Goal: Transaction & Acquisition: Purchase product/service

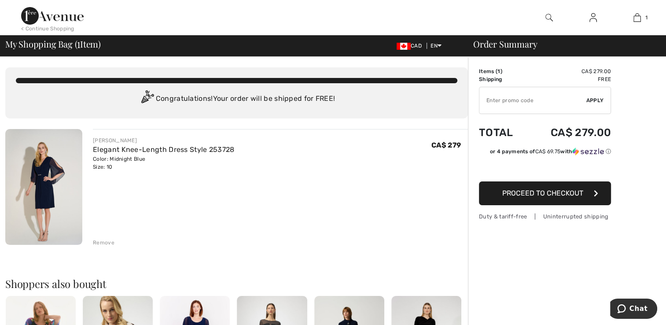
click at [555, 190] on span "Proceed to Checkout" at bounding box center [542, 193] width 81 height 8
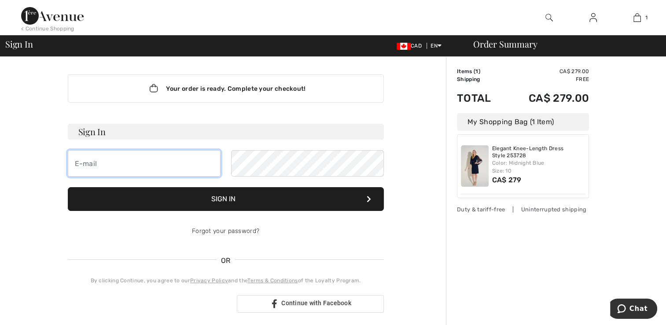
click at [130, 166] on input "email" at bounding box center [144, 163] width 153 height 26
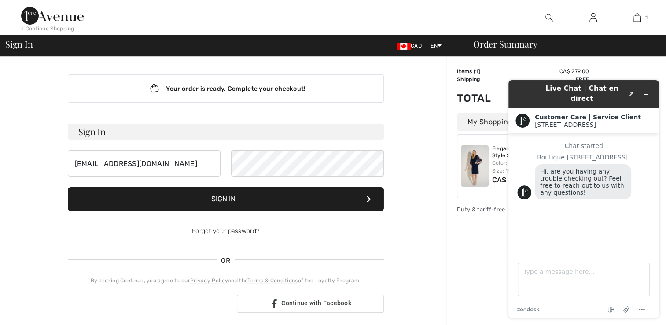
click at [237, 198] on button "Sign In" at bounding box center [226, 199] width 316 height 24
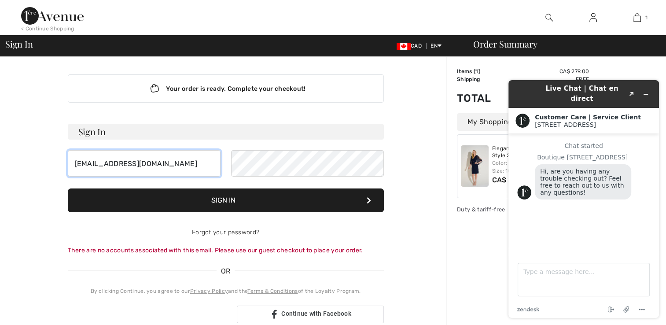
click at [167, 155] on input "[EMAIL_ADDRESS][DOMAIN_NAME]" at bounding box center [144, 163] width 153 height 26
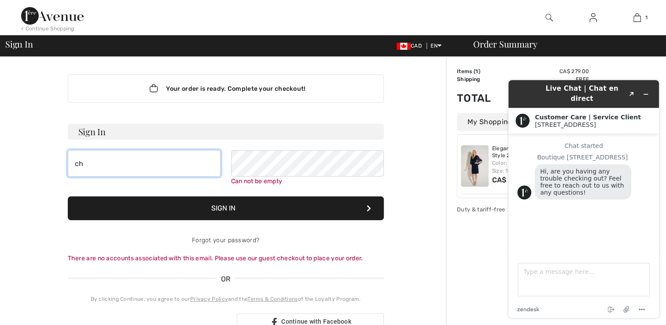
type input "c"
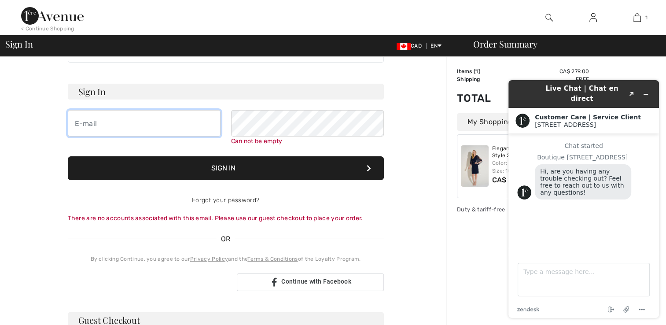
scroll to position [88, 0]
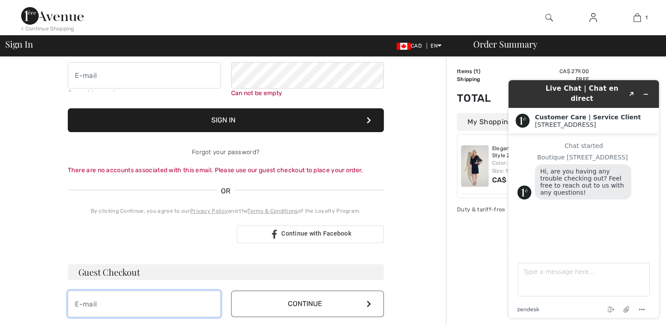
click at [86, 301] on input "email" at bounding box center [144, 303] width 153 height 26
type input "[EMAIL_ADDRESS][DOMAIN_NAME]"
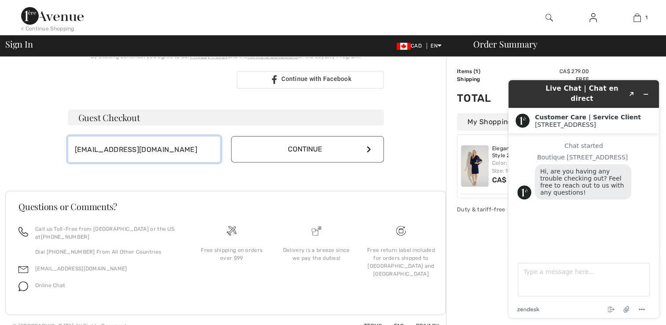
scroll to position [253, 0]
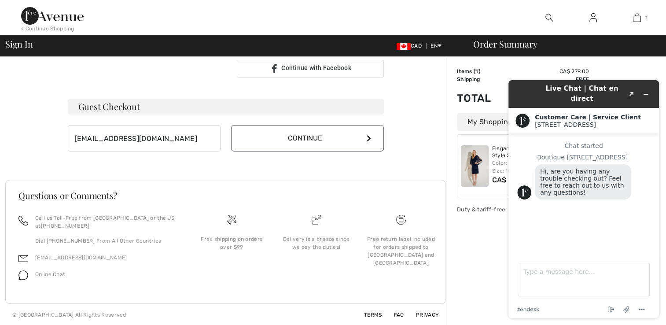
click at [371, 136] on icon at bounding box center [369, 138] width 4 height 7
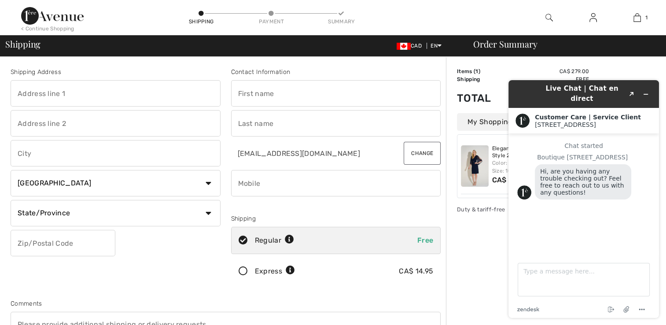
click at [75, 89] on input "text" at bounding box center [116, 93] width 210 height 26
type input "[STREET_ADDRESS]"
type input "Halifax"
select select "NS"
type input "B3N 1Z9"
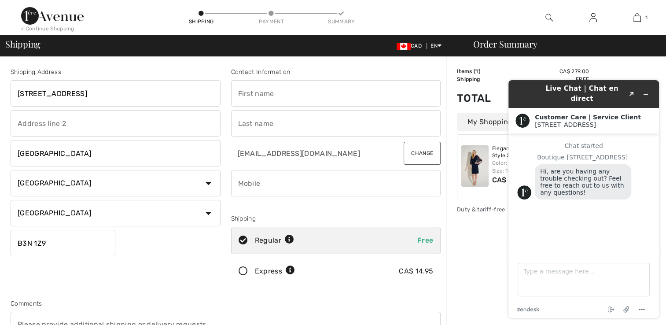
type input "Charlotte"
type input "Hatfield"
type input "9028186257"
type input "B3N1Z9"
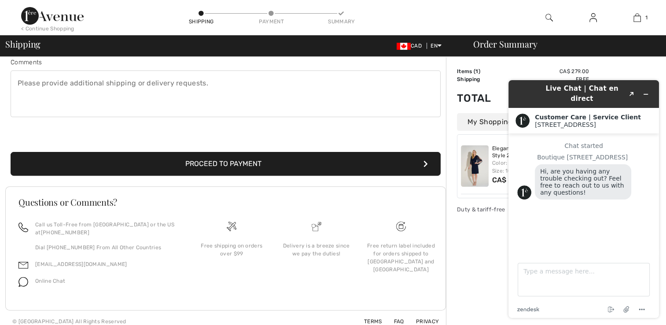
scroll to position [247, 0]
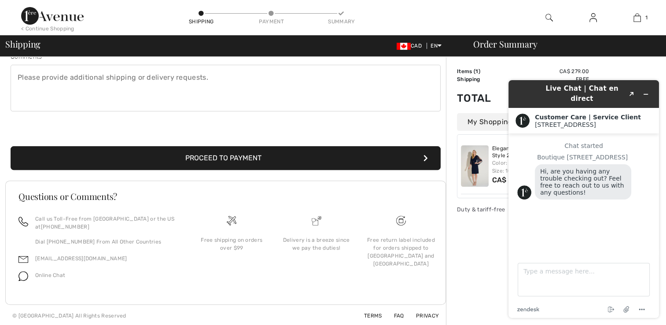
click at [208, 154] on button "Proceed to Payment" at bounding box center [226, 158] width 430 height 24
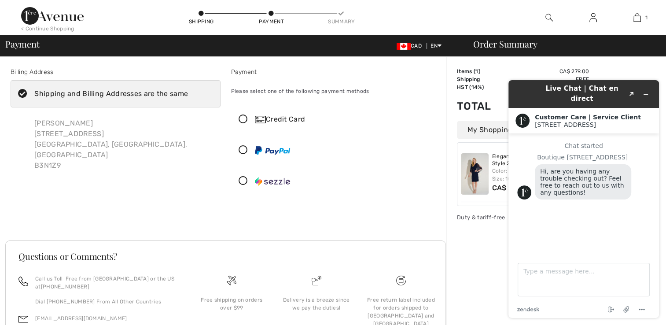
click at [242, 119] on icon at bounding box center [242, 119] width 23 height 9
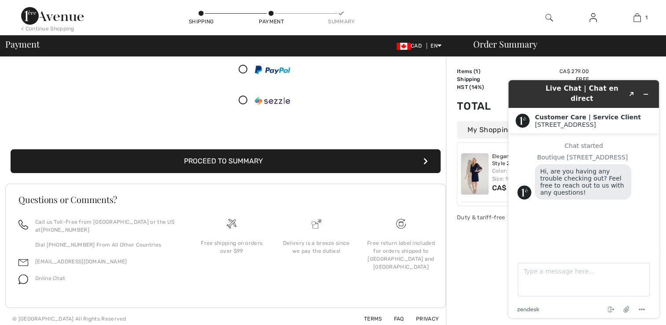
scroll to position [183, 0]
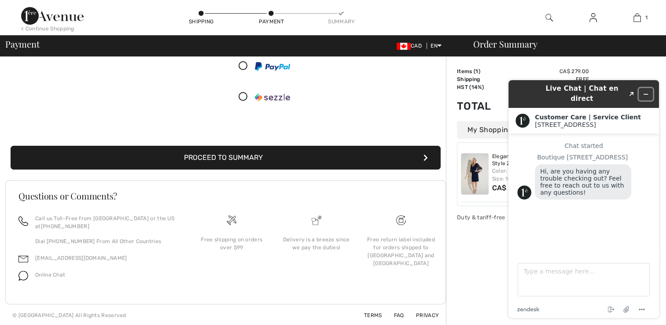
click at [647, 91] on icon "Minimize widget" at bounding box center [645, 94] width 6 height 6
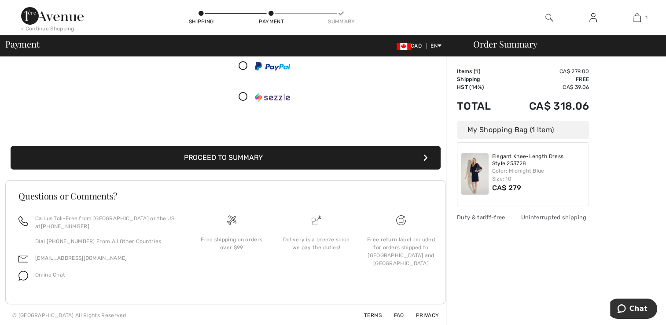
click at [282, 152] on button "Proceed to Summary" at bounding box center [226, 158] width 430 height 24
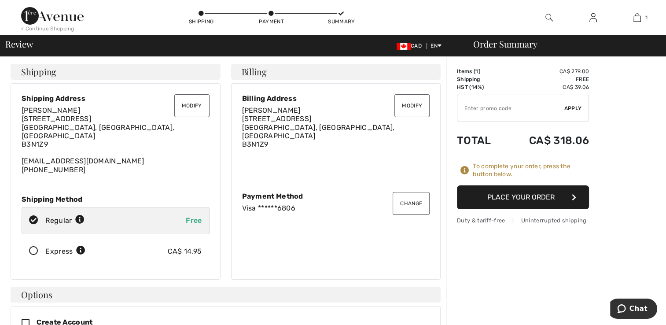
click at [535, 198] on button "Place Your Order" at bounding box center [523, 197] width 132 height 24
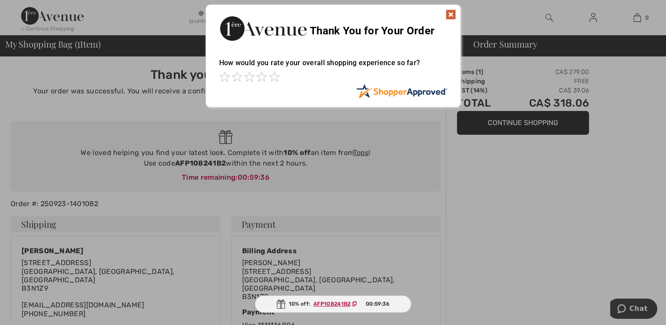
click at [450, 10] on img at bounding box center [450, 14] width 11 height 11
